Goal: Task Accomplishment & Management: Manage account settings

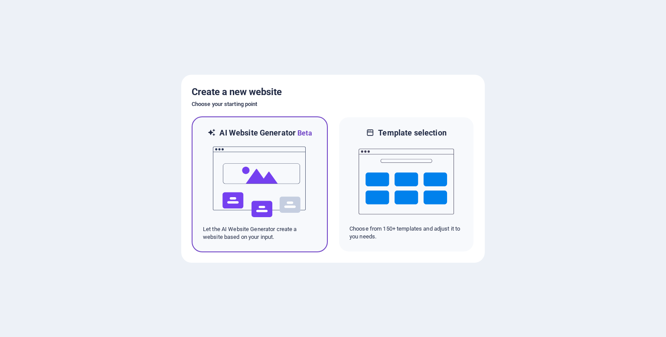
click at [228, 175] on img at bounding box center [259, 181] width 95 height 87
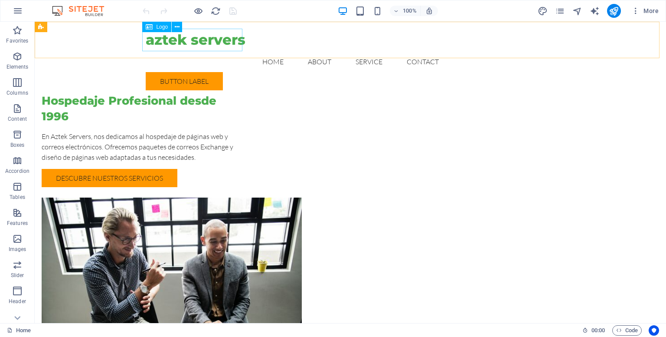
click at [150, 42] on div "aztek servers" at bounding box center [351, 40] width 410 height 23
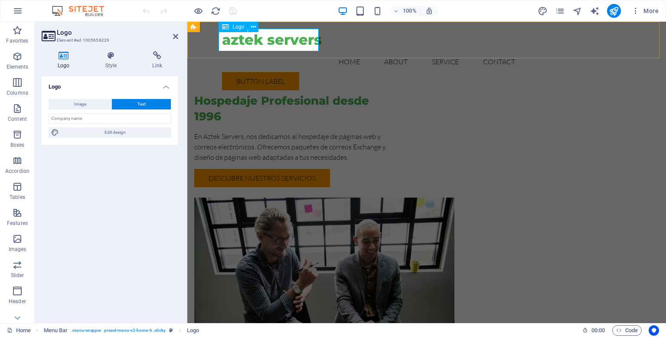
click at [227, 44] on div "aztek servers" at bounding box center [427, 40] width 410 height 23
click at [363, 51] on nav "Home About Service Contact" at bounding box center [427, 61] width 410 height 21
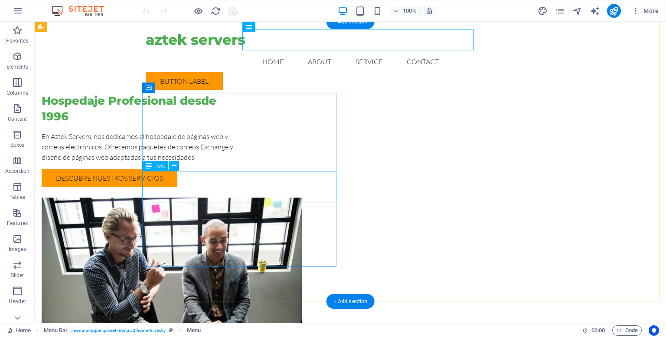
click at [202, 162] on div "En Aztek Servers, nos dedicamos al hospedaje de páginas web y correos electróni…" at bounding box center [139, 146] width 194 height 31
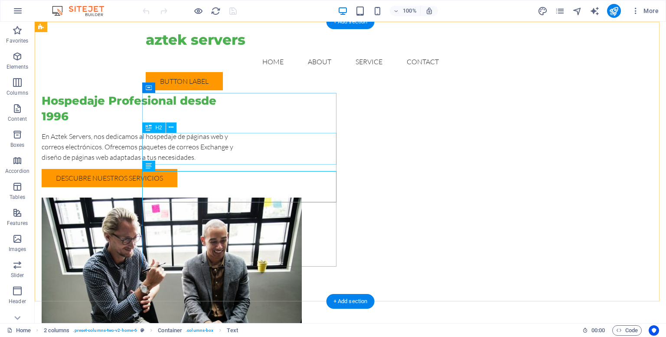
click at [227, 125] on div "Hospedaje Profesional desde 1996" at bounding box center [139, 109] width 194 height 32
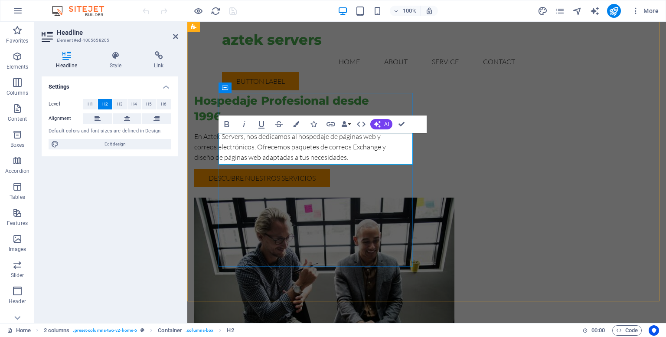
click at [239, 125] on h2 "Hospedaje Profesional desde 1996" at bounding box center [291, 109] width 194 height 32
click at [300, 162] on div "En Aztek Servers, nos dedicamos al hospedaje de páginas web y correos electróni…" at bounding box center [291, 146] width 194 height 31
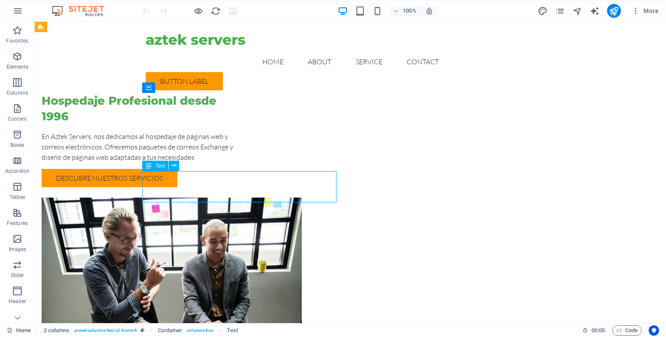
click at [201, 162] on div "En Aztek Servers, nos dedicamos al hospedaje de páginas web y correos electróni…" at bounding box center [139, 146] width 194 height 31
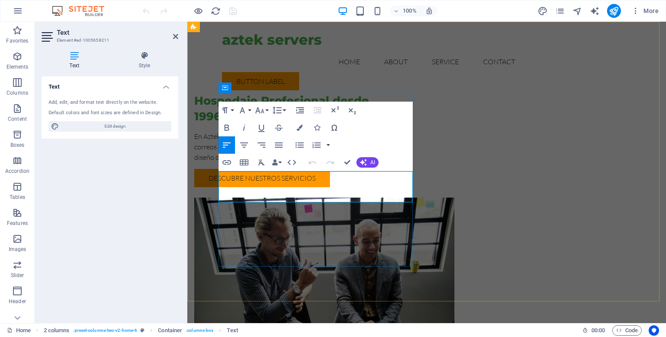
click at [280, 162] on p "En Aztek Servers, nos dedicamos al hospedaje de páginas web y correos electróni…" at bounding box center [291, 146] width 194 height 31
drag, startPoint x: 371, startPoint y: 198, endPoint x: 215, endPoint y: 177, distance: 157.6
click at [215, 177] on div "Hospedaje Profesional desde 1996 En Aztek Servers, nos dedicamos al hospedaje d…" at bounding box center [426, 214] width 479 height 384
copy p "En Aztek Servers, nos dedicamos al hospedaje de páginas web y correos electróni…"
click at [292, 267] on div "Hospedaje Profesional desde 1996 En Aztek Servers, nos dedicamos al hospedaje d…" at bounding box center [426, 214] width 479 height 384
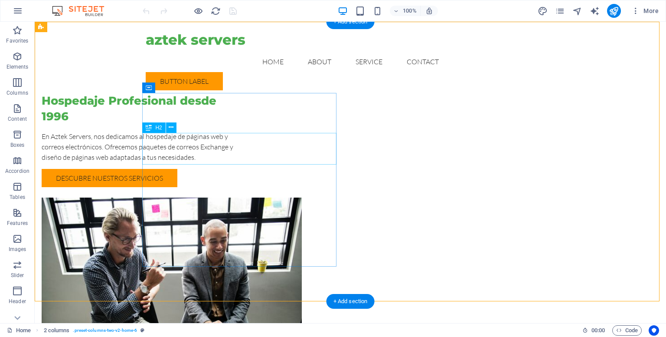
click at [157, 125] on div "Hospedaje Profesional desde 1996" at bounding box center [139, 109] width 194 height 32
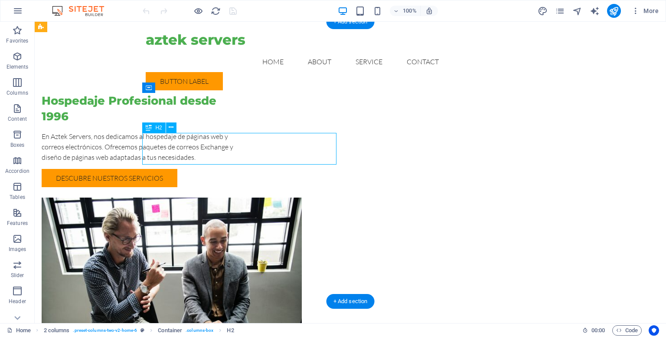
click at [157, 125] on div "Hospedaje Profesional desde 1996" at bounding box center [139, 109] width 194 height 32
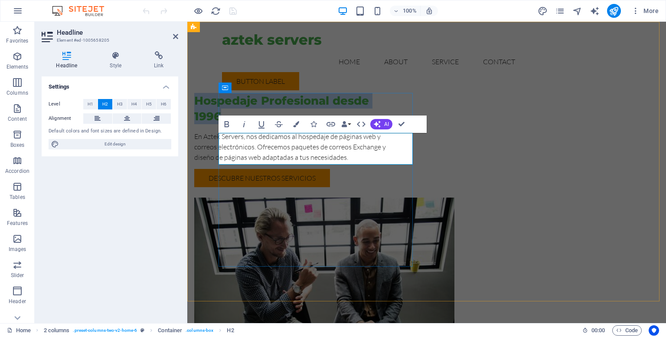
click at [222, 125] on h2 "Hospedaje Profesional desde 1996" at bounding box center [291, 109] width 194 height 32
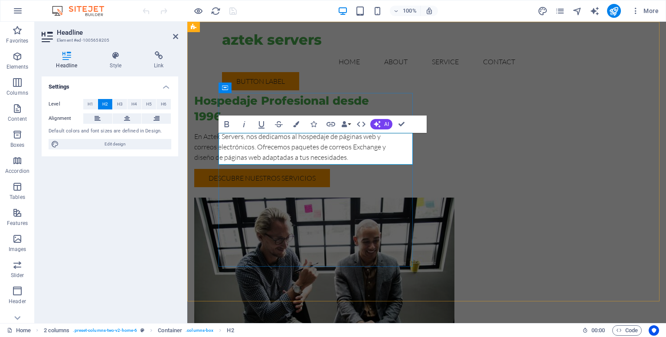
click at [221, 125] on h2 "Hospedaje Profesional desde 1996" at bounding box center [291, 109] width 194 height 32
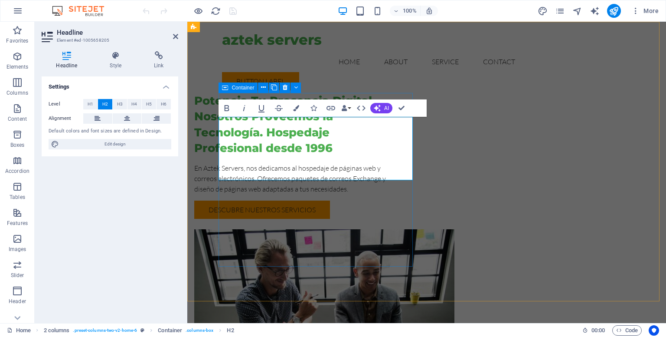
click at [389, 219] on div "Potencia Tu Presencia Digital. Nosotros Proveemos la Tecnología. Hospedaje Prof…" at bounding box center [291, 156] width 194 height 126
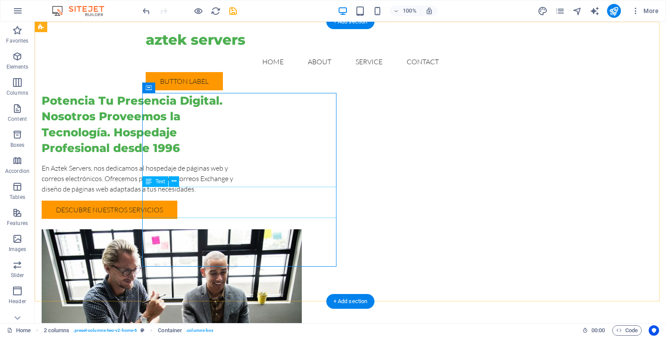
click at [228, 194] on div "En Aztek Servers, nos dedicamos al hospedaje de páginas web y correos electróni…" at bounding box center [139, 178] width 194 height 31
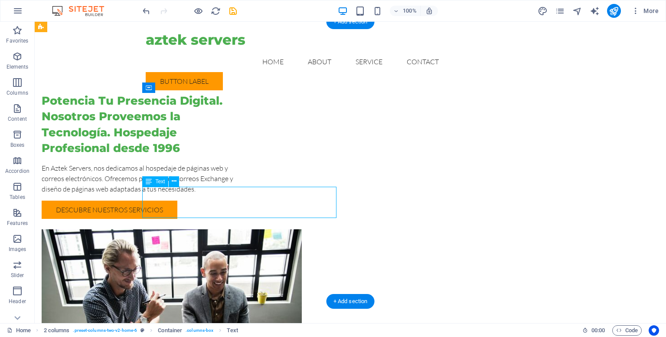
click at [147, 194] on div "En Aztek Servers, nos dedicamos al hospedaje de páginas web y correos electróni…" at bounding box center [139, 178] width 194 height 31
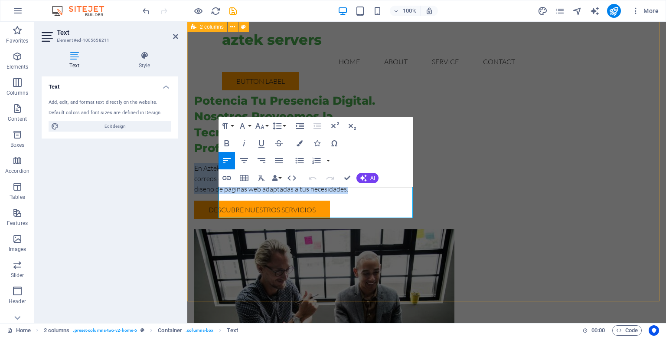
drag, startPoint x: 371, startPoint y: 214, endPoint x: 194, endPoint y: 183, distance: 180.1
click at [194, 183] on div "Potencia Tu Presencia Digital. Nosotros Proveemos la Tecnología. Hospedaje Prof…" at bounding box center [426, 230] width 479 height 416
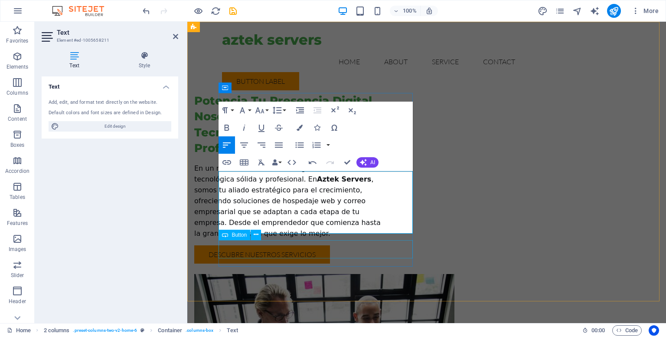
click at [387, 252] on div "Descubre Nuestros Servicios" at bounding box center [291, 254] width 194 height 18
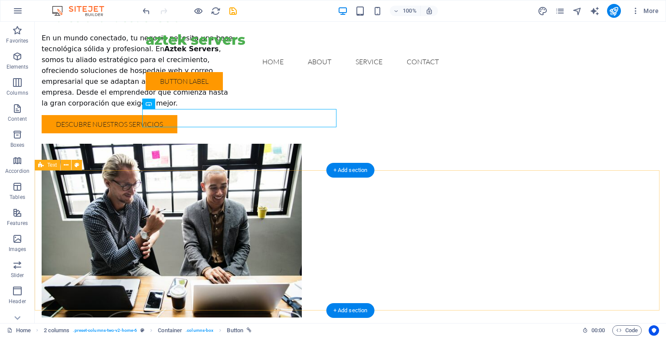
scroll to position [260, 0]
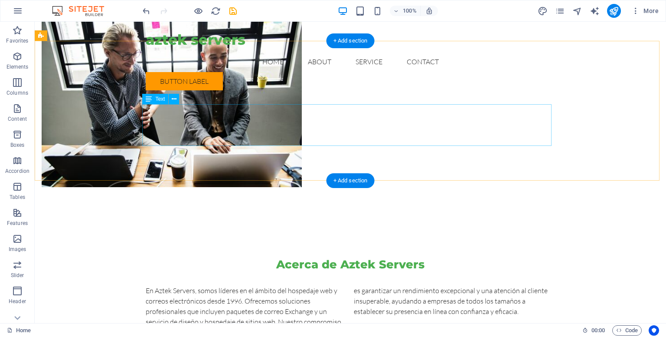
click at [146, 285] on div "En Aztek Servers, somos líderes en el ámbito del hospedaje web y correos electr…" at bounding box center [351, 306] width 410 height 42
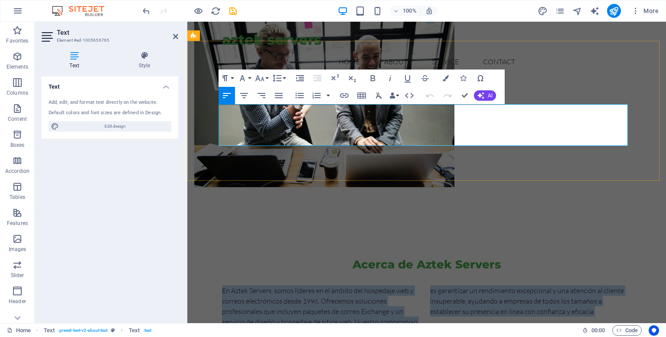
drag, startPoint x: 219, startPoint y: 109, endPoint x: 609, endPoint y: 142, distance: 391.0
click at [609, 285] on div "En Aztek Servers, somos líderes en el ámbito del hospedaje web y correos electr…" at bounding box center [427, 306] width 410 height 42
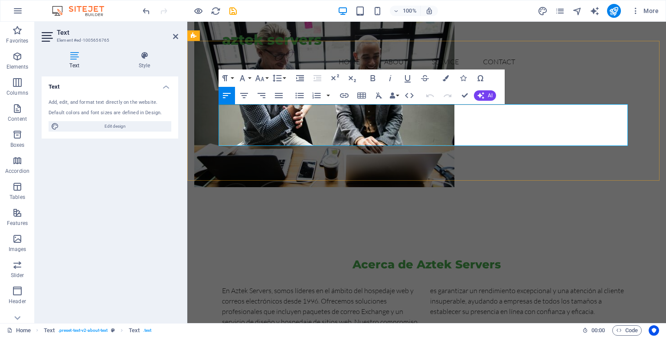
scroll to position [267, 0]
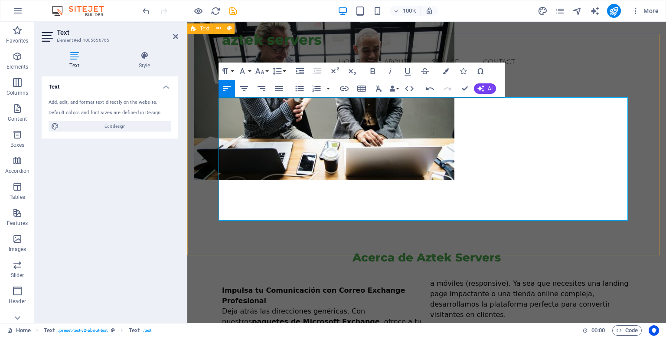
click at [266, 237] on div "Acerca de Aztek Servers Impulsa tu Comunicación con Correo Exchange Profesional…" at bounding box center [426, 338] width 479 height 247
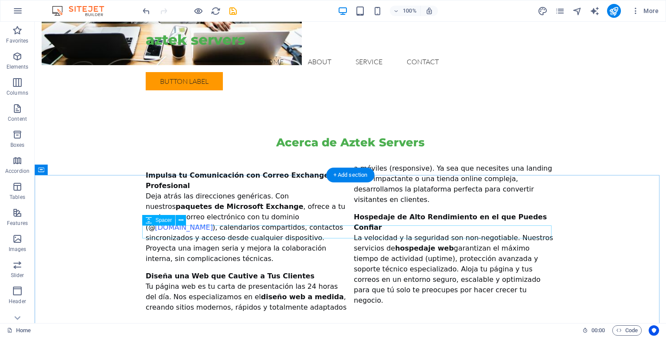
scroll to position [434, 0]
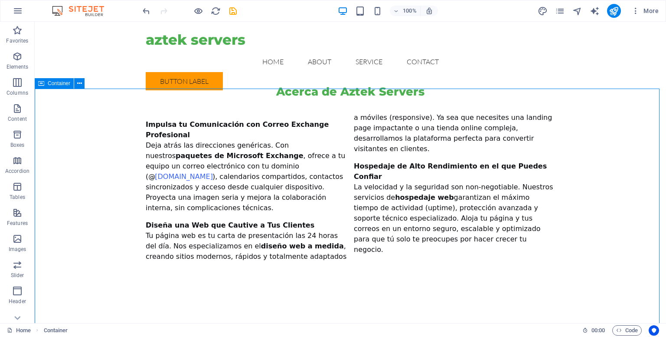
scroll to position [217, 0]
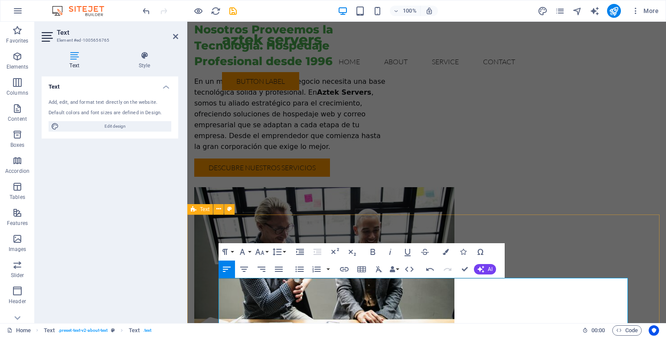
scroll to position [87, 0]
click at [317, 124] on div "En un mundo conectado, tu negocio necesita una base tecnológica sólida y profes…" at bounding box center [291, 114] width 194 height 76
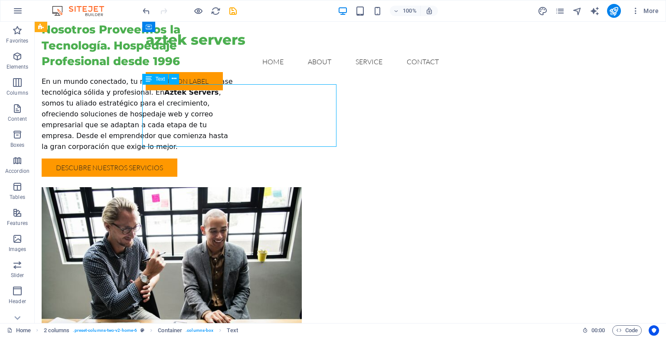
click at [236, 121] on div "En un mundo conectado, tu negocio necesita una base tecnológica sólida y profes…" at bounding box center [139, 114] width 194 height 76
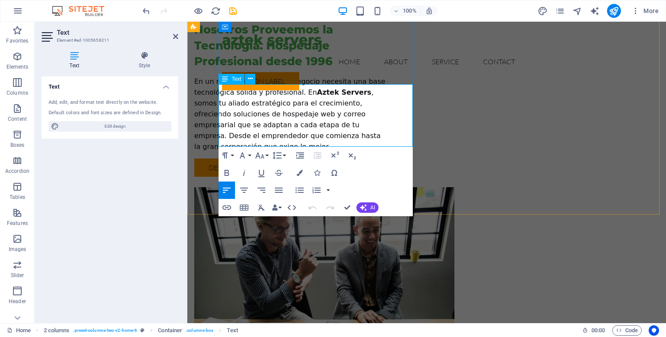
click at [340, 120] on span ", somos tu aliado estratégico para el crecimiento, ofreciendo soluciones de hos…" at bounding box center [287, 119] width 187 height 62
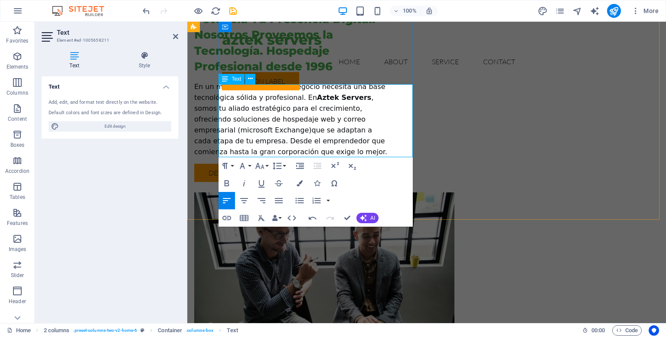
click at [348, 122] on span ", somos tu aliado estratégico para el crecimiento, ofreciendo soluciones de hos…" at bounding box center [290, 124] width 193 height 62
drag, startPoint x: 406, startPoint y: 122, endPoint x: 341, endPoint y: 121, distance: 65.5
click at [341, 121] on p "En un mundo conectado, tu negocio necesita una base tecnológica sólida y profes…" at bounding box center [291, 119] width 194 height 76
click at [297, 185] on icon "button" at bounding box center [300, 183] width 6 height 6
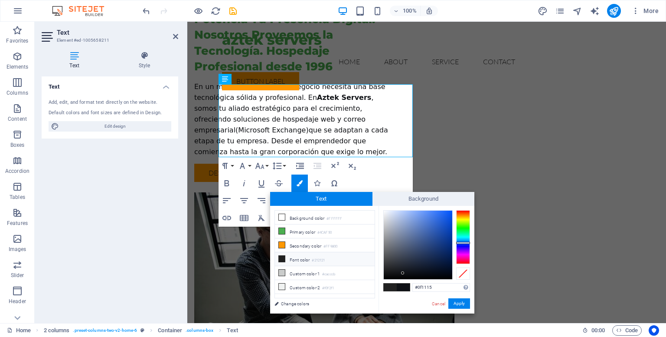
click at [286, 254] on li "Font color #212121" at bounding box center [325, 259] width 100 height 14
type input "#212121"
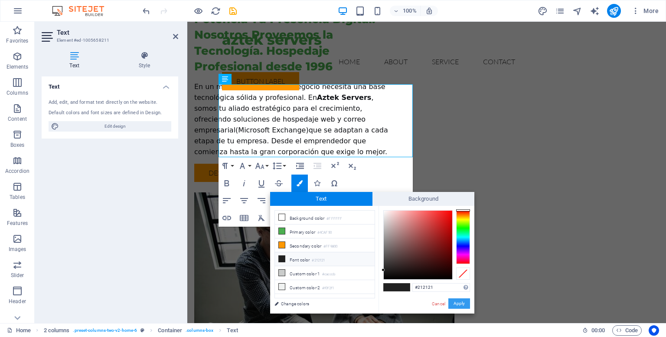
click at [458, 304] on button "Apply" at bounding box center [460, 303] width 22 height 10
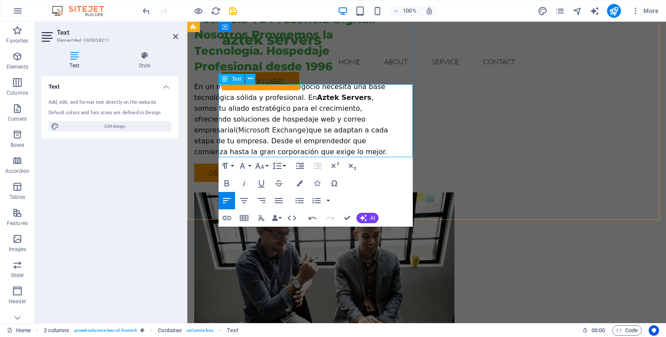
click at [389, 132] on p "En un mundo conectado, tu negocio necesita una base tecnológica sólida y profes…" at bounding box center [291, 119] width 194 height 76
drag, startPoint x: 405, startPoint y: 121, endPoint x: 359, endPoint y: 125, distance: 46.2
click at [361, 125] on p "En un mundo conectado, tu negocio necesita una base tecnológica sólida y profes…" at bounding box center [291, 119] width 194 height 76
drag, startPoint x: 341, startPoint y: 122, endPoint x: 404, endPoint y: 125, distance: 63.8
click at [309, 126] on span "(Microsoft Exchange)" at bounding box center [272, 130] width 73 height 8
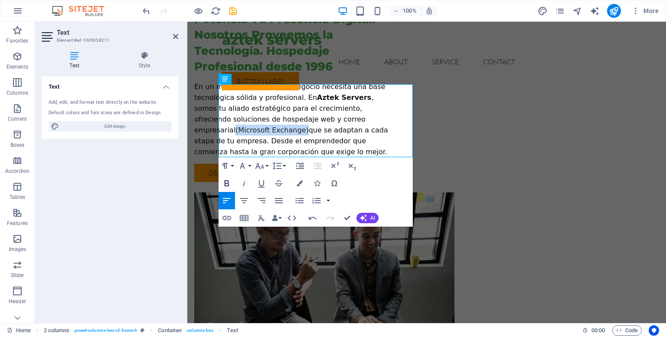
click at [225, 184] on icon "button" at bounding box center [227, 183] width 5 height 6
click at [359, 144] on span "que se adaptan a cada etapa de tu empresa. Desde el emprendedor que comienza ha…" at bounding box center [291, 141] width 194 height 30
click at [500, 212] on div "Potencia Tu Presencia Digital. Nosotros Proveemos la Tecnología. Hospedaje Prof…" at bounding box center [426, 170] width 479 height 460
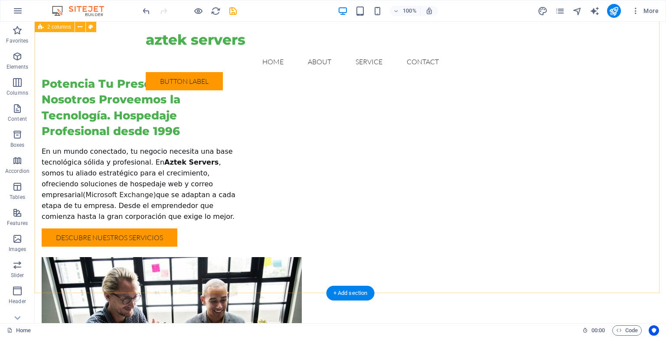
scroll to position [0, 0]
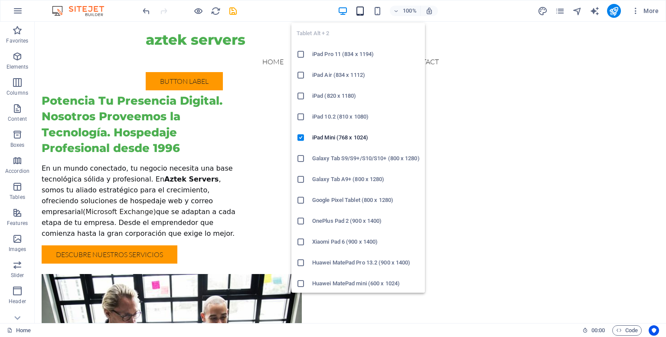
click at [358, 12] on icon "button" at bounding box center [360, 11] width 10 height 10
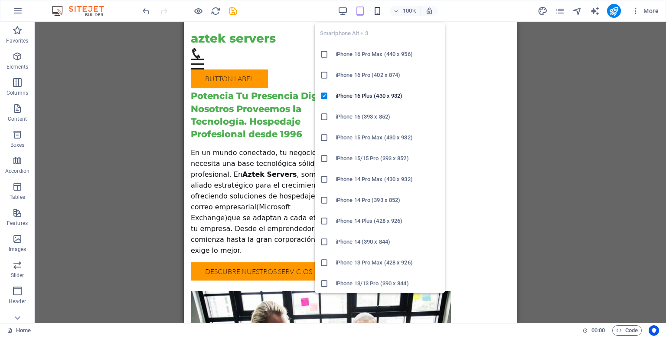
click at [378, 12] on icon "button" at bounding box center [378, 11] width 10 height 10
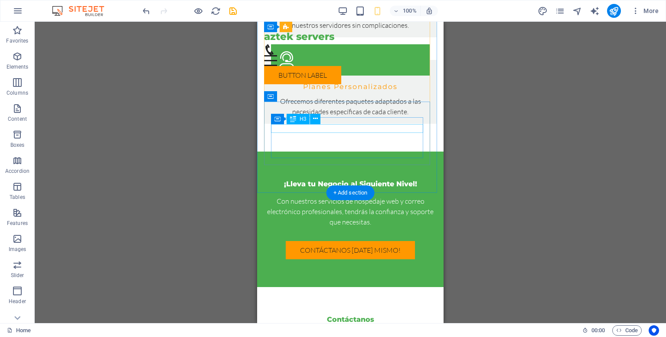
scroll to position [998, 0]
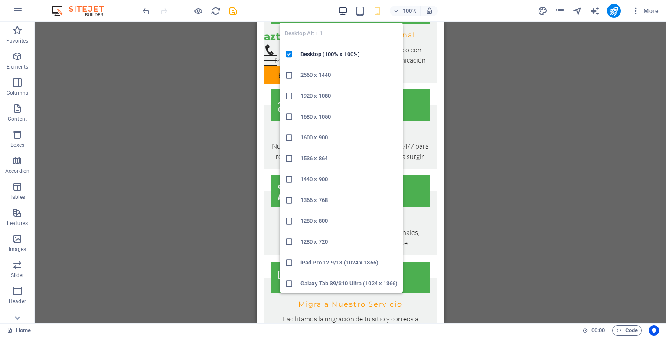
click at [343, 14] on icon "button" at bounding box center [343, 11] width 10 height 10
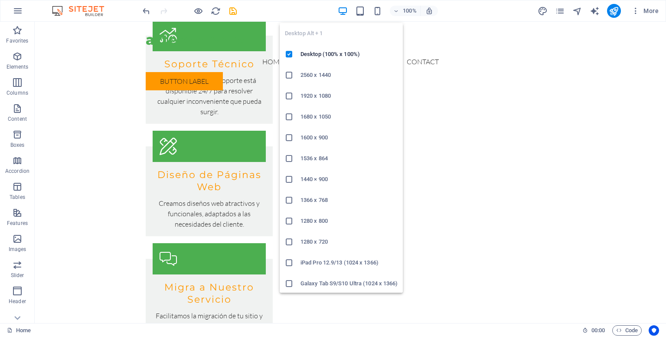
scroll to position [986, 0]
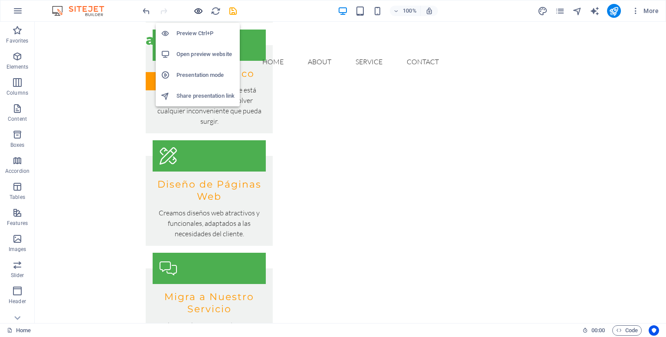
click at [202, 13] on icon "button" at bounding box center [199, 11] width 10 height 10
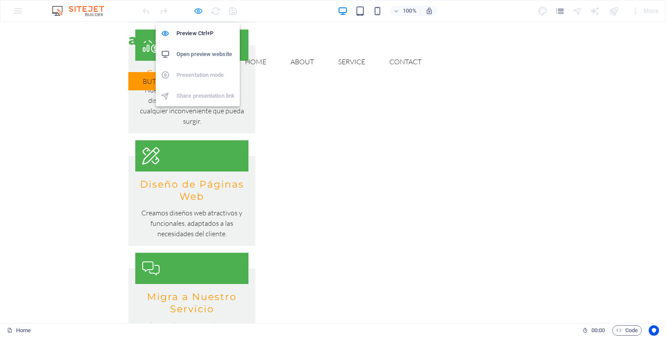
click at [202, 13] on icon "button" at bounding box center [199, 11] width 10 height 10
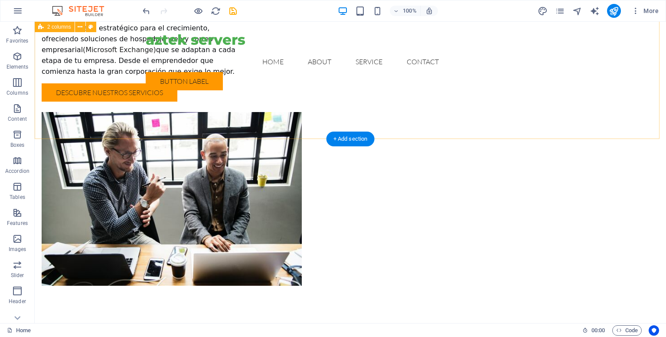
scroll to position [0, 0]
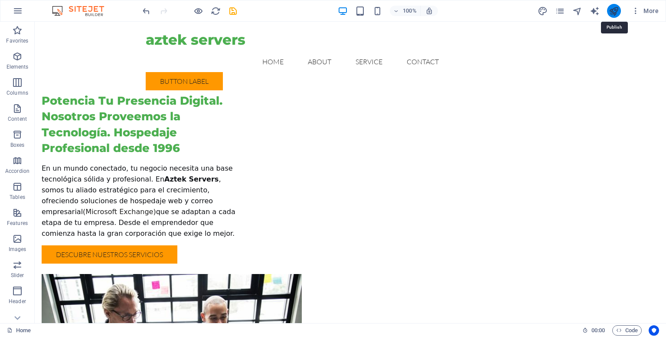
click at [611, 12] on icon "publish" at bounding box center [614, 11] width 10 height 10
checkbox input "false"
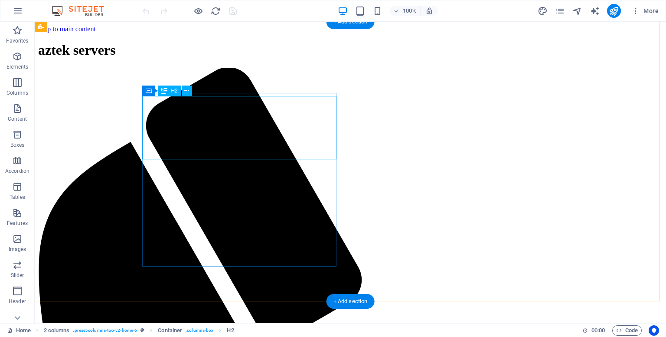
scroll to position [130, 0]
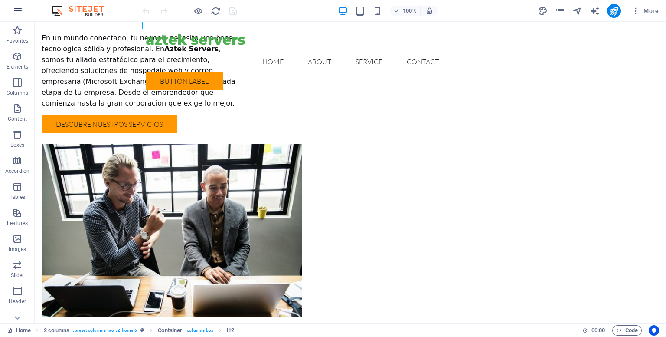
click at [17, 11] on icon "button" at bounding box center [18, 11] width 10 height 10
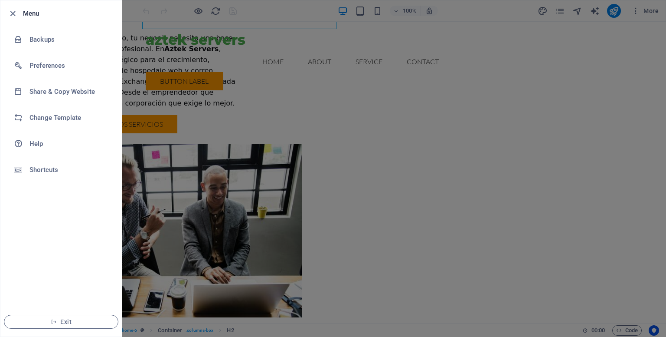
click at [416, 183] on div at bounding box center [333, 168] width 666 height 337
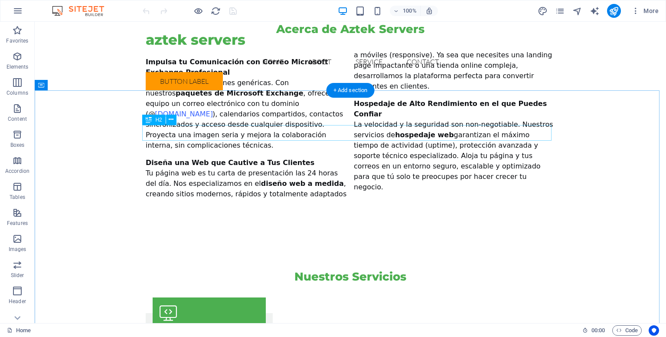
scroll to position [496, 0]
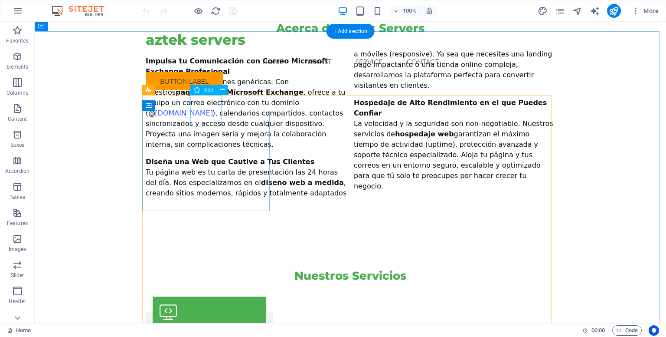
click at [203, 296] on figure at bounding box center [209, 311] width 113 height 31
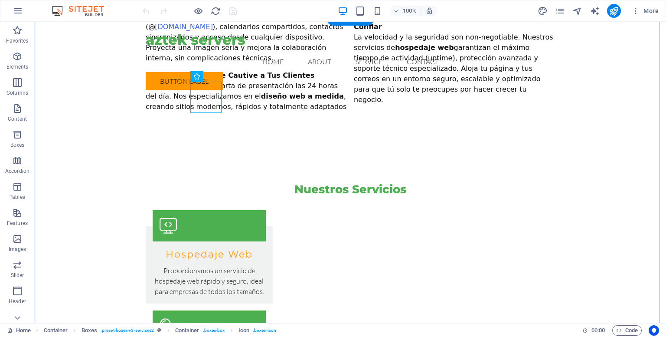
scroll to position [583, 0]
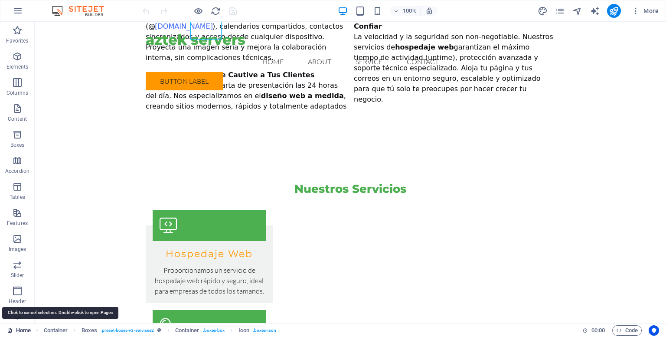
click at [19, 327] on link "Home" at bounding box center [19, 330] width 24 height 10
click at [11, 332] on icon at bounding box center [10, 330] width 6 height 6
click at [24, 328] on link "Home" at bounding box center [19, 330] width 24 height 10
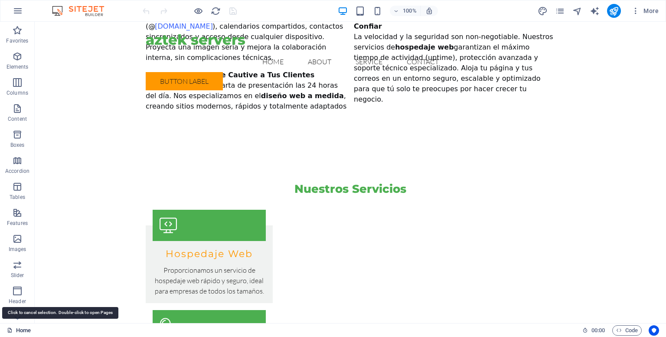
click at [24, 328] on link "Home" at bounding box center [19, 330] width 24 height 10
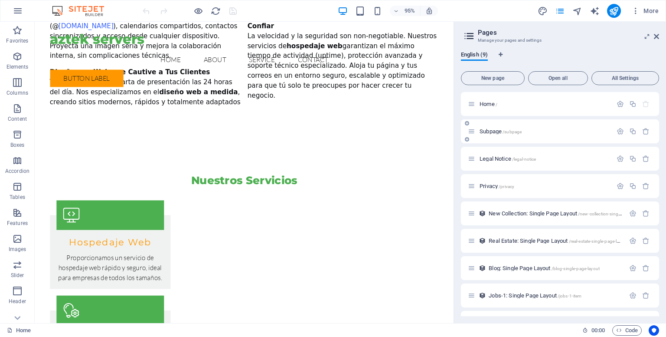
click at [527, 131] on p "Subpage /subpage" at bounding box center [545, 131] width 130 height 6
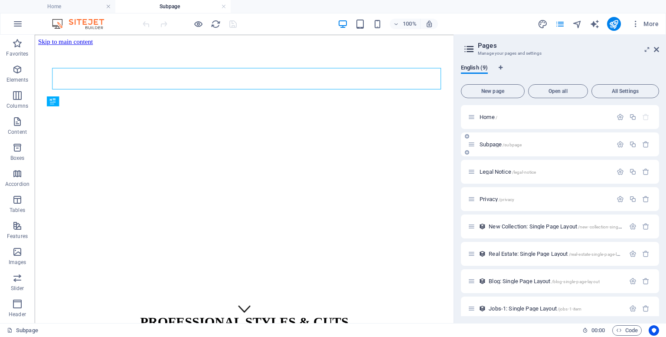
scroll to position [0, 0]
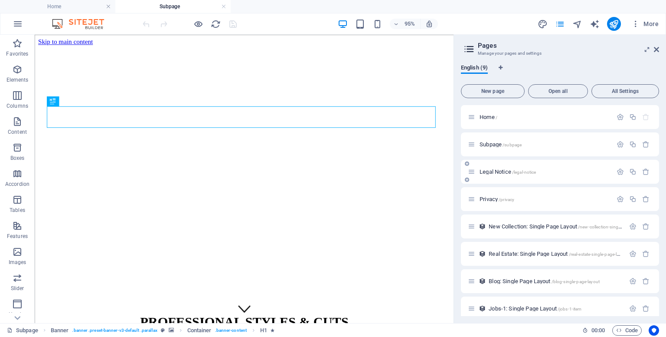
click at [529, 175] on div "Legal Notice /legal-notice" at bounding box center [540, 172] width 144 height 10
click at [524, 203] on div "Privacy /privacy" at bounding box center [540, 199] width 144 height 10
click at [513, 115] on p "Home /" at bounding box center [545, 117] width 130 height 6
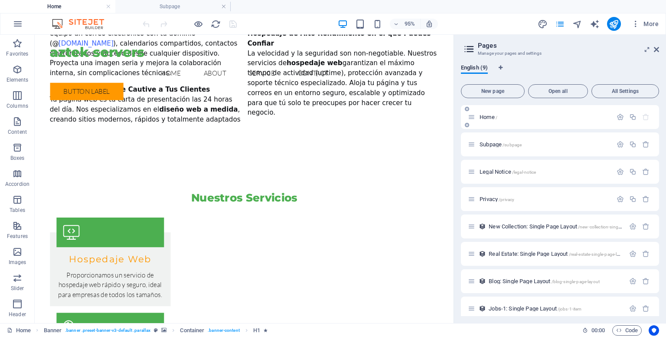
scroll to position [581, 0]
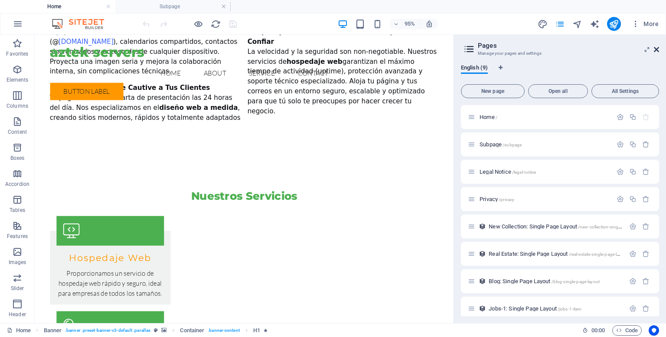
click at [657, 49] on icon at bounding box center [656, 49] width 5 height 7
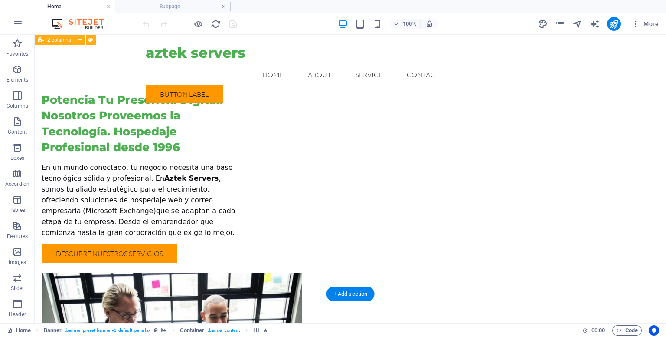
scroll to position [0, 0]
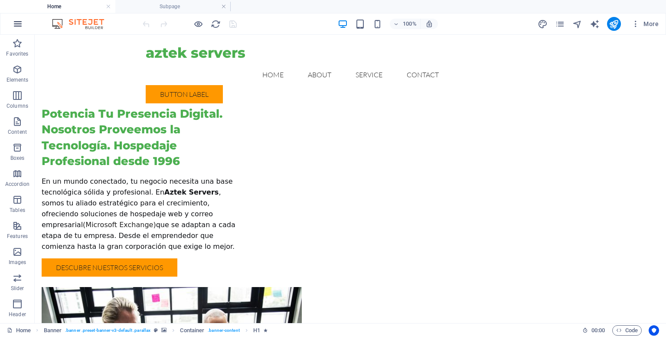
click at [17, 24] on icon "button" at bounding box center [18, 24] width 10 height 10
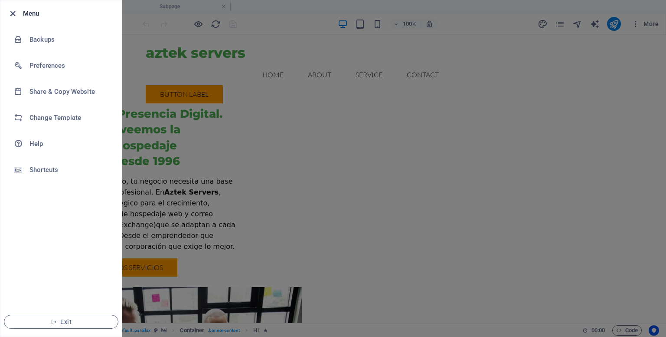
click at [16, 15] on icon "button" at bounding box center [13, 14] width 10 height 10
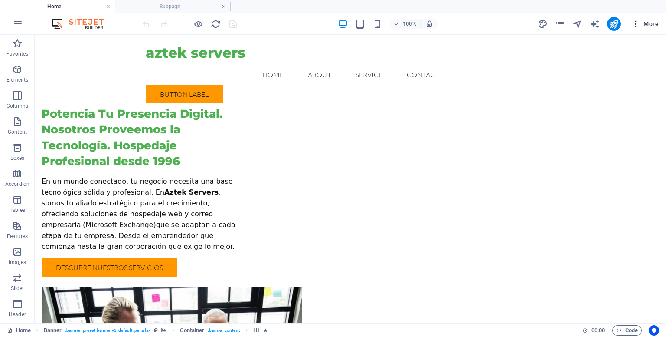
click at [633, 25] on icon "button" at bounding box center [636, 24] width 9 height 9
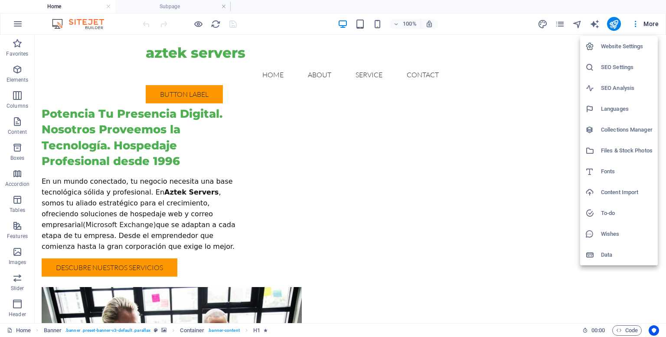
click at [612, 268] on div at bounding box center [333, 168] width 666 height 337
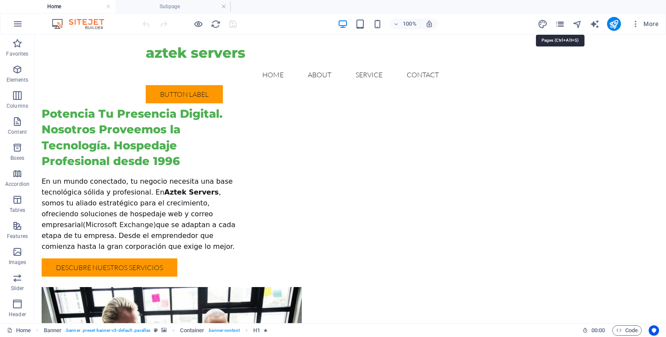
click at [562, 25] on icon "pages" at bounding box center [560, 24] width 10 height 10
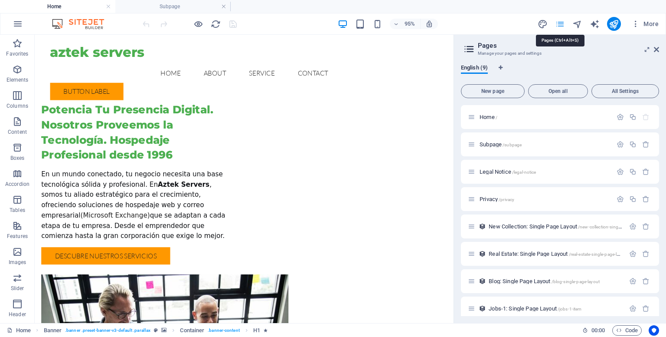
click at [562, 25] on icon "pages" at bounding box center [560, 24] width 10 height 10
click at [503, 116] on p "Home /" at bounding box center [545, 117] width 130 height 6
click at [509, 144] on span "/subpage" at bounding box center [512, 144] width 19 height 5
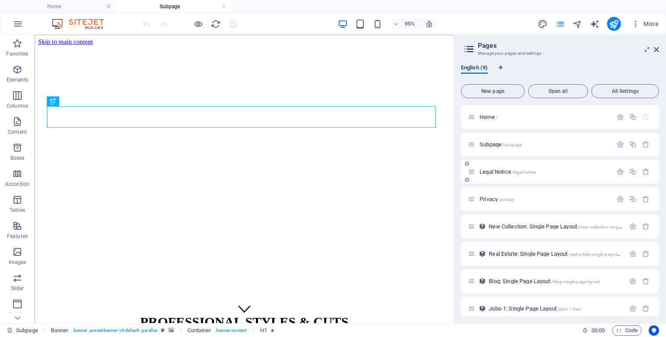
click at [513, 173] on span "/legal-notice" at bounding box center [524, 172] width 24 height 5
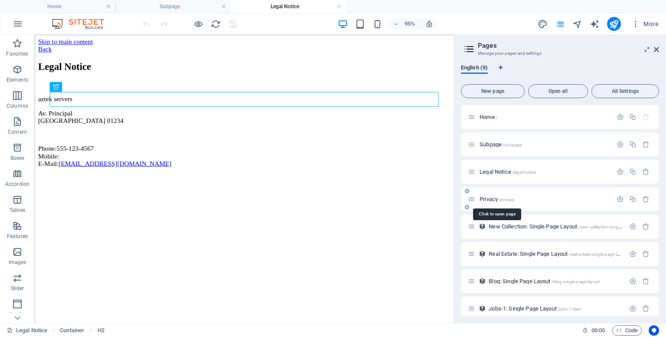
click at [505, 200] on span "/privacy" at bounding box center [507, 199] width 16 height 5
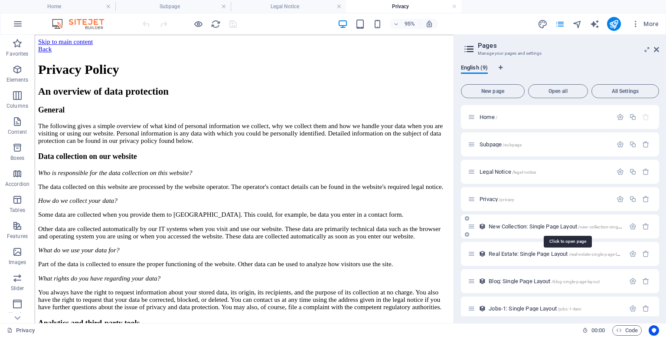
click at [500, 224] on span "New Collection: Single Page Layout /new-collection-single-page-layout" at bounding box center [567, 226] width 157 height 7
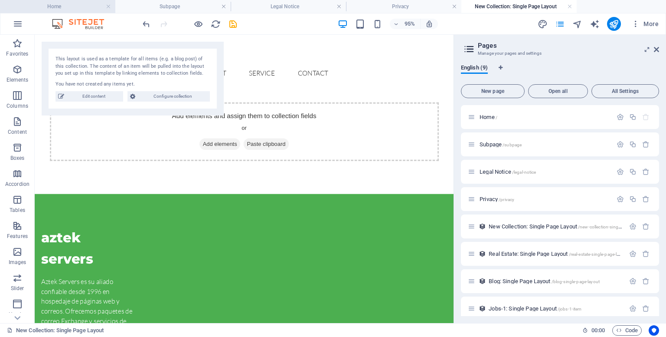
click at [50, 7] on h4 "Home" at bounding box center [57, 7] width 115 height 10
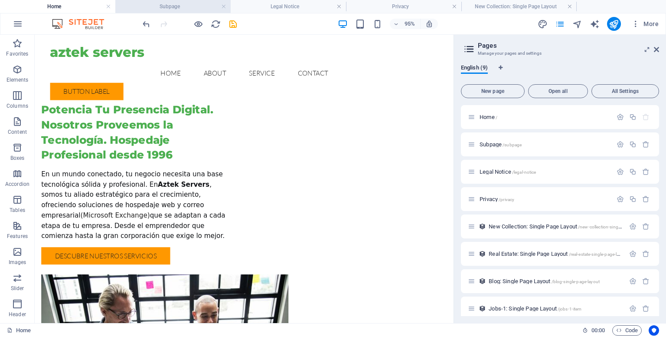
click at [155, 8] on h4 "Subpage" at bounding box center [172, 7] width 115 height 10
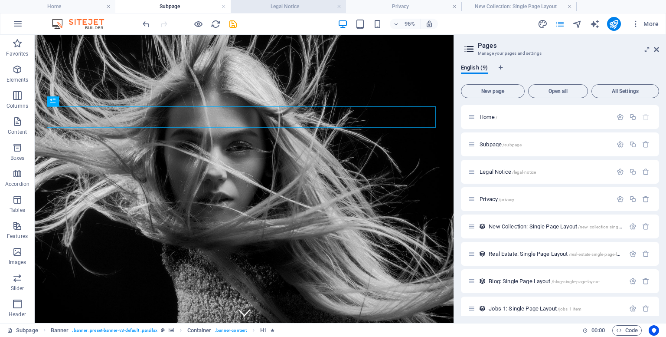
click at [252, 9] on h4 "Legal Notice" at bounding box center [288, 7] width 115 height 10
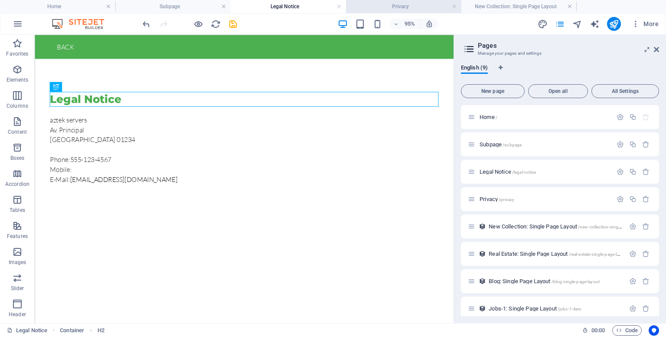
click at [373, 10] on h4 "Privacy" at bounding box center [403, 7] width 115 height 10
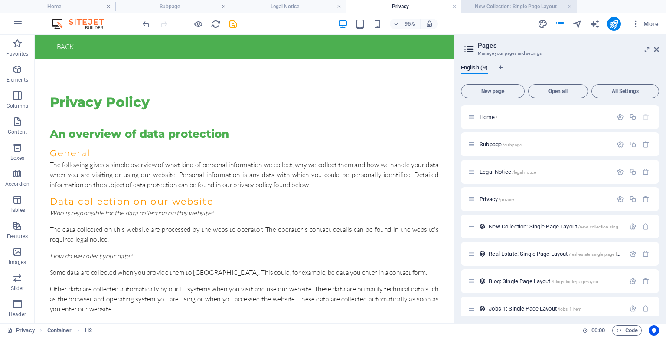
click at [487, 10] on h4 "New Collection: Single Page Layout" at bounding box center [519, 7] width 115 height 10
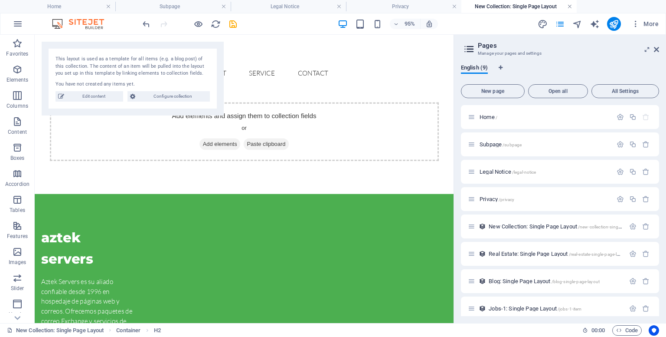
click at [569, 6] on link at bounding box center [569, 7] width 5 height 8
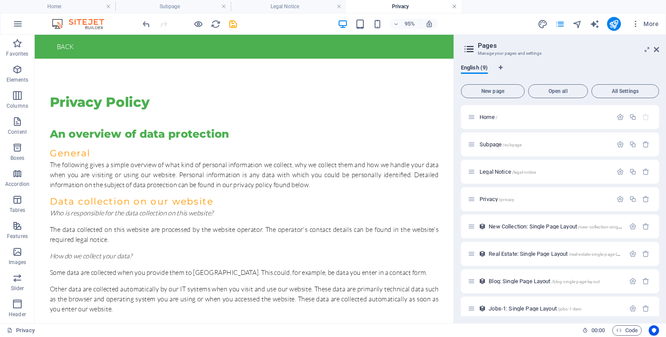
click at [453, 7] on link at bounding box center [454, 7] width 5 height 8
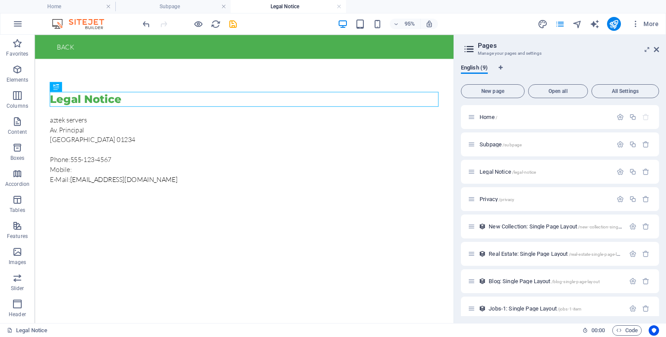
click at [311, 6] on h4 "Legal Notice" at bounding box center [288, 7] width 115 height 10
click at [338, 8] on link at bounding box center [339, 7] width 5 height 8
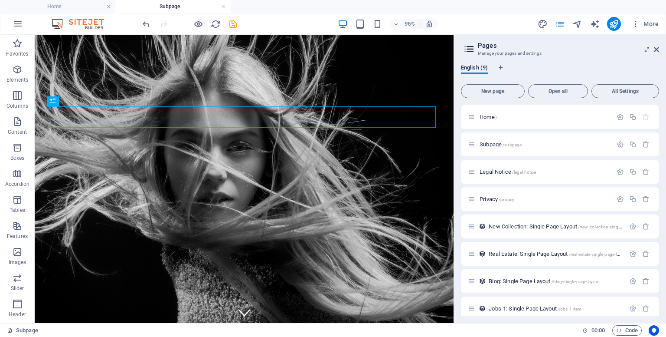
click at [213, 6] on h4 "Subpage" at bounding box center [172, 7] width 115 height 10
click at [223, 4] on link at bounding box center [223, 7] width 5 height 8
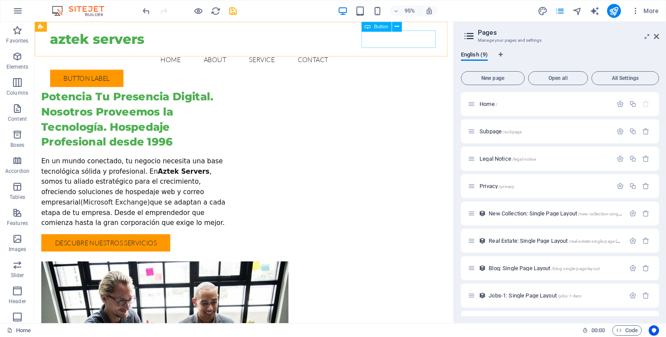
click at [425, 72] on div "Button label" at bounding box center [256, 81] width 410 height 18
click at [424, 72] on div "Button label" at bounding box center [256, 81] width 410 height 18
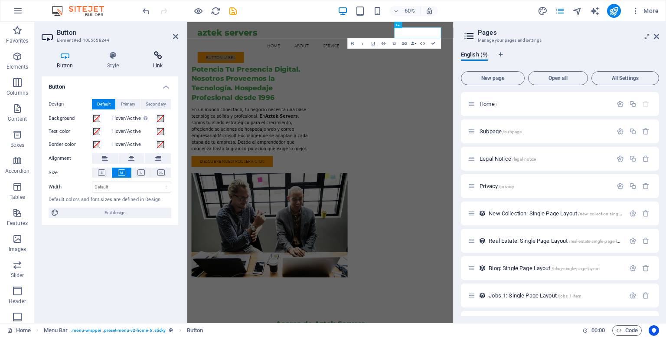
click at [157, 61] on h4 "Link" at bounding box center [158, 60] width 41 height 18
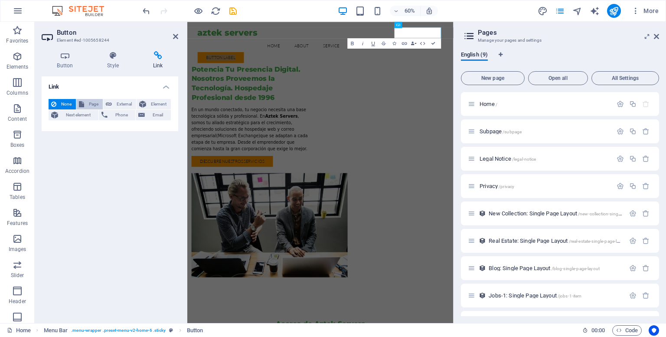
click at [80, 104] on icon at bounding box center [81, 104] width 5 height 10
select select
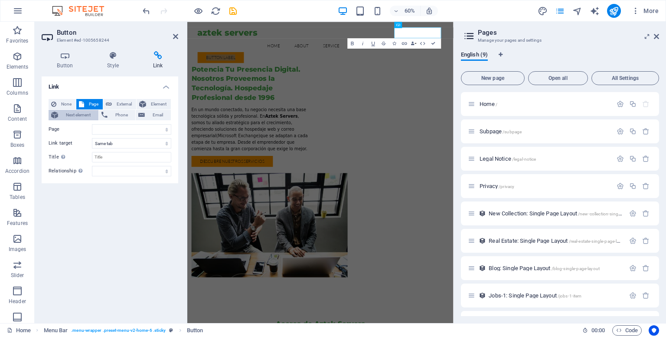
click at [80, 115] on span "Next element" at bounding box center [78, 115] width 35 height 10
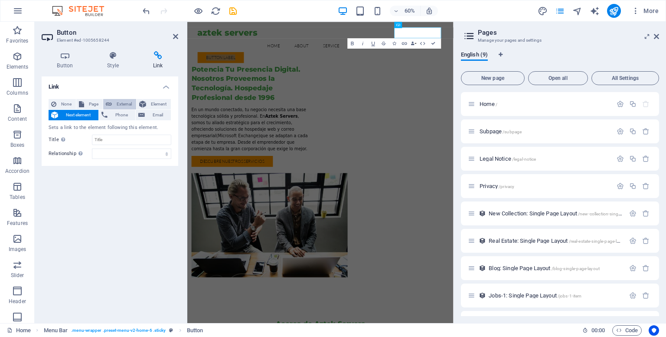
click at [112, 103] on button "External" at bounding box center [119, 104] width 33 height 10
select select "blank"
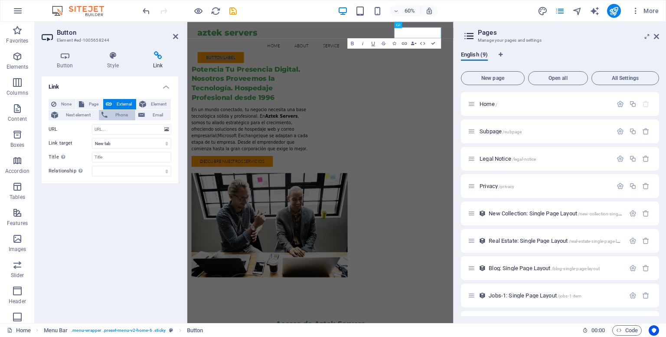
click at [117, 117] on span "Phone" at bounding box center [121, 115] width 23 height 10
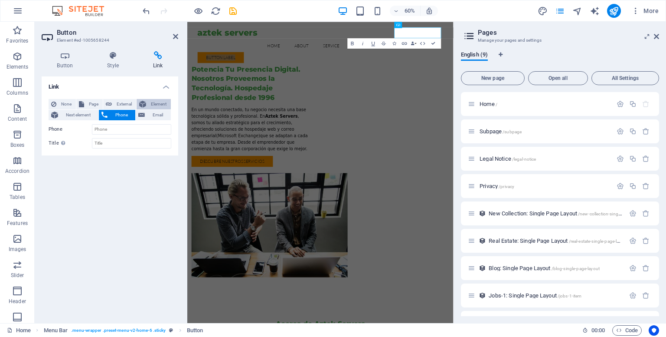
click at [149, 103] on span "Element" at bounding box center [159, 104] width 20 height 10
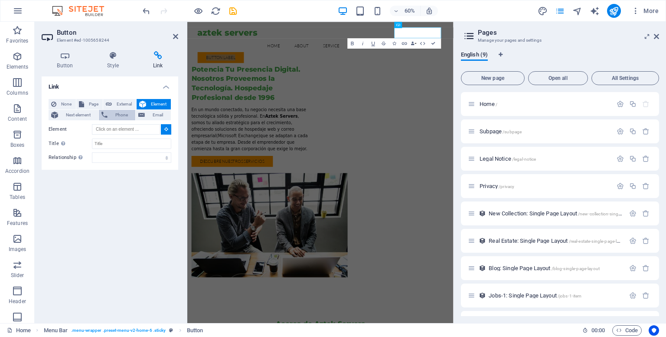
click at [108, 115] on button "Phone" at bounding box center [117, 115] width 37 height 10
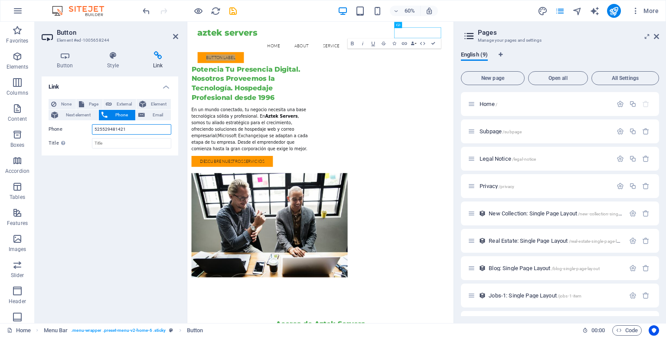
type input "525529481421"
click at [106, 154] on div "None Page External Element Next element Phone Email Page Home Subpage Legal Not…" at bounding box center [110, 123] width 137 height 63
click at [99, 143] on input "Title Additional link description, should not be the same as the link text. The…" at bounding box center [131, 143] width 79 height 10
type input "C"
type input "Atencón"
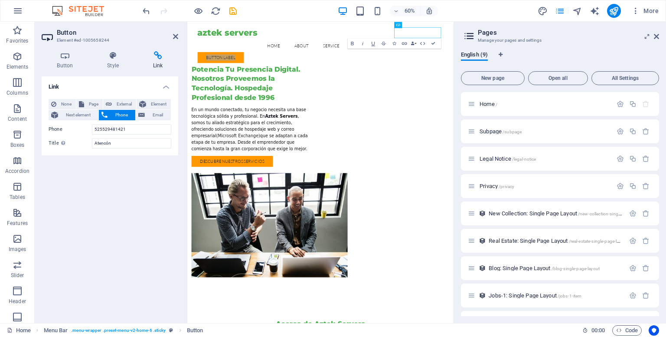
click at [95, 188] on div "Link None Page External Element Next element Phone Email Page Home Subpage Lega…" at bounding box center [110, 195] width 137 height 239
click at [142, 176] on div "Link None Page External Element Next element Phone Email Page Home Subpage Lega…" at bounding box center [110, 195] width 137 height 239
click at [282, 72] on link "Button label" at bounding box center [243, 81] width 77 height 18
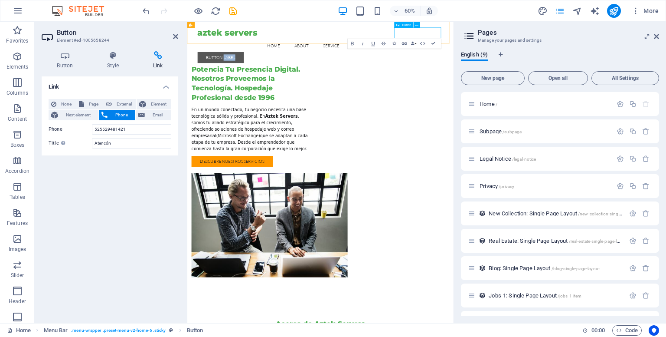
click at [282, 72] on link "Button label" at bounding box center [243, 81] width 77 height 18
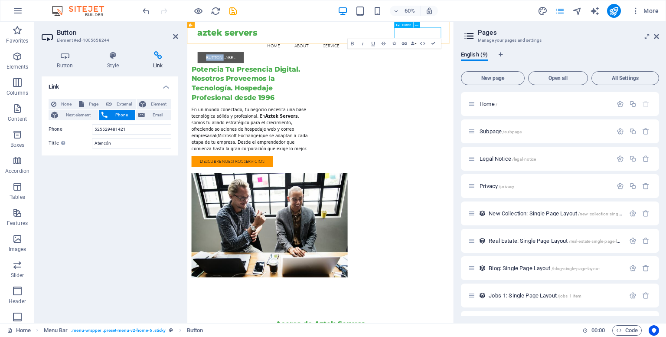
click at [282, 72] on link "Button label" at bounding box center [243, 81] width 77 height 18
click at [306, 72] on link "atencion a clientes" at bounding box center [255, 81] width 101 height 18
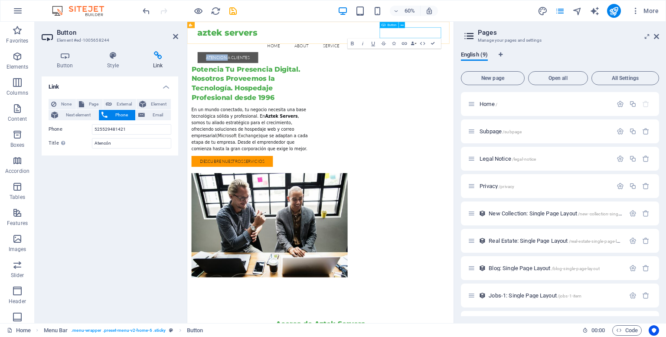
click at [306, 72] on link "atencion a clientes" at bounding box center [255, 81] width 101 height 18
drag, startPoint x: 344, startPoint y: 341, endPoint x: 448, endPoint y: 223, distance: 156.8
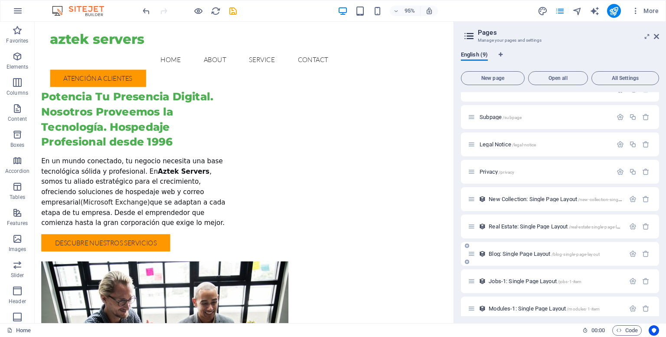
scroll to position [22, 0]
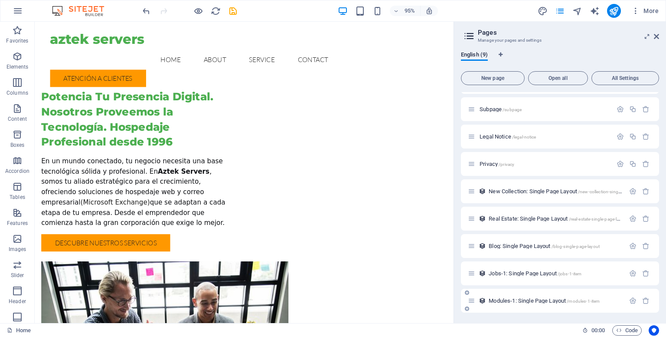
click at [512, 299] on span "Modules-1: Single Page Layout /modules-1-item" at bounding box center [544, 300] width 111 height 7
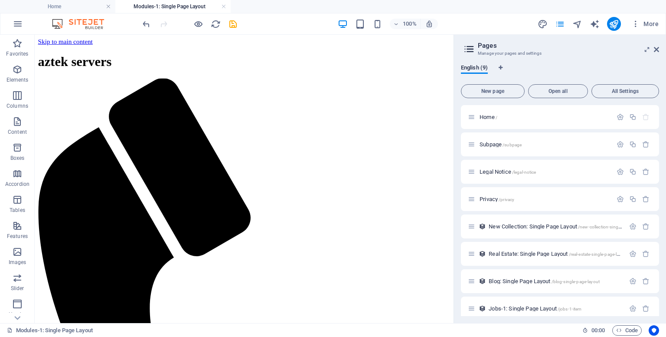
scroll to position [0, 0]
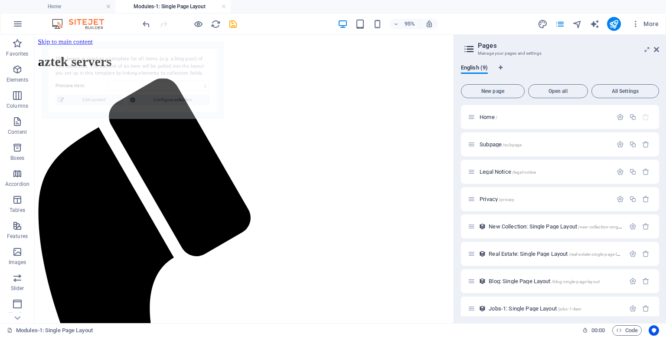
select select "68decfd30beb5662860e10d7"
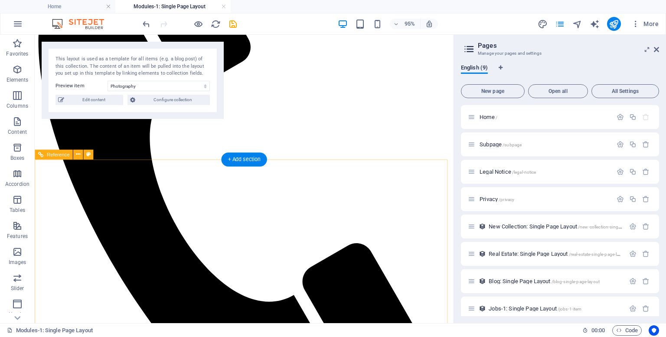
scroll to position [237, 0]
